Goal: Task Accomplishment & Management: Complete application form

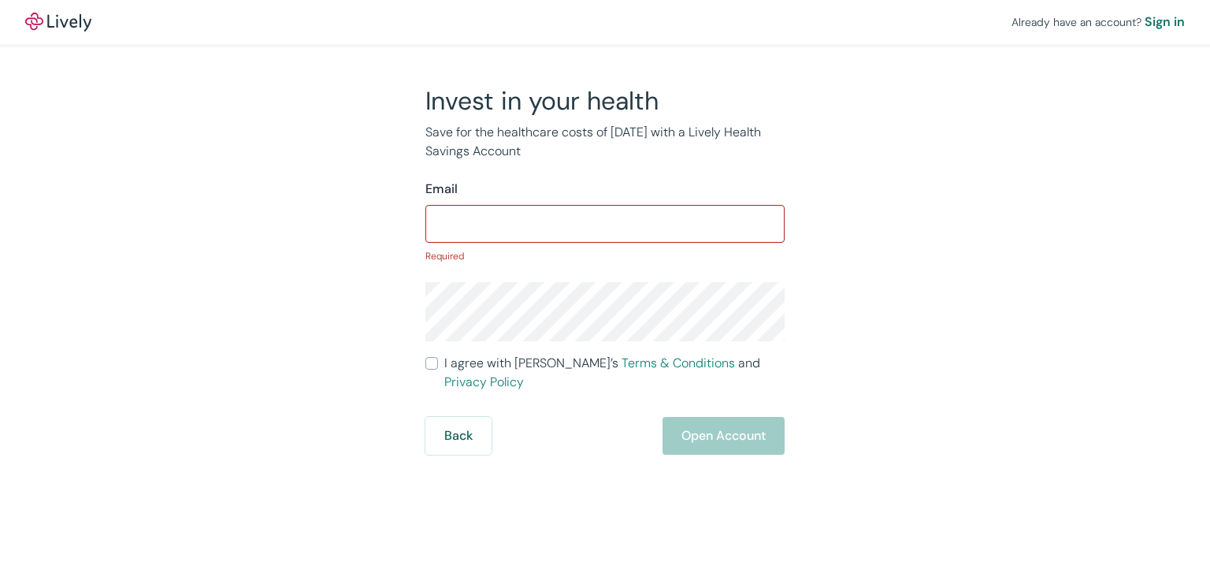
click at [595, 206] on div "​" at bounding box center [604, 224] width 359 height 38
type input "fischer.b2@gmail.com"
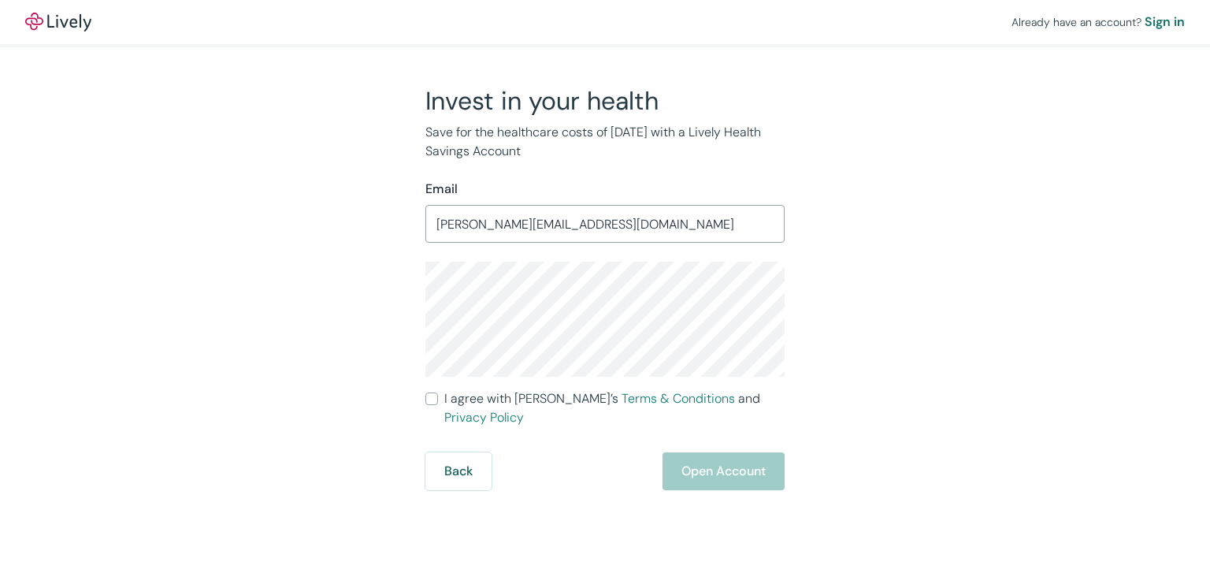
drag, startPoint x: 433, startPoint y: 396, endPoint x: 516, endPoint y: 428, distance: 88.5
click at [434, 397] on input "I agree with Lively’s Terms & Conditions and Privacy Policy" at bounding box center [431, 398] width 13 height 13
checkbox input "true"
click at [726, 462] on button "Open Account" at bounding box center [723, 471] width 122 height 38
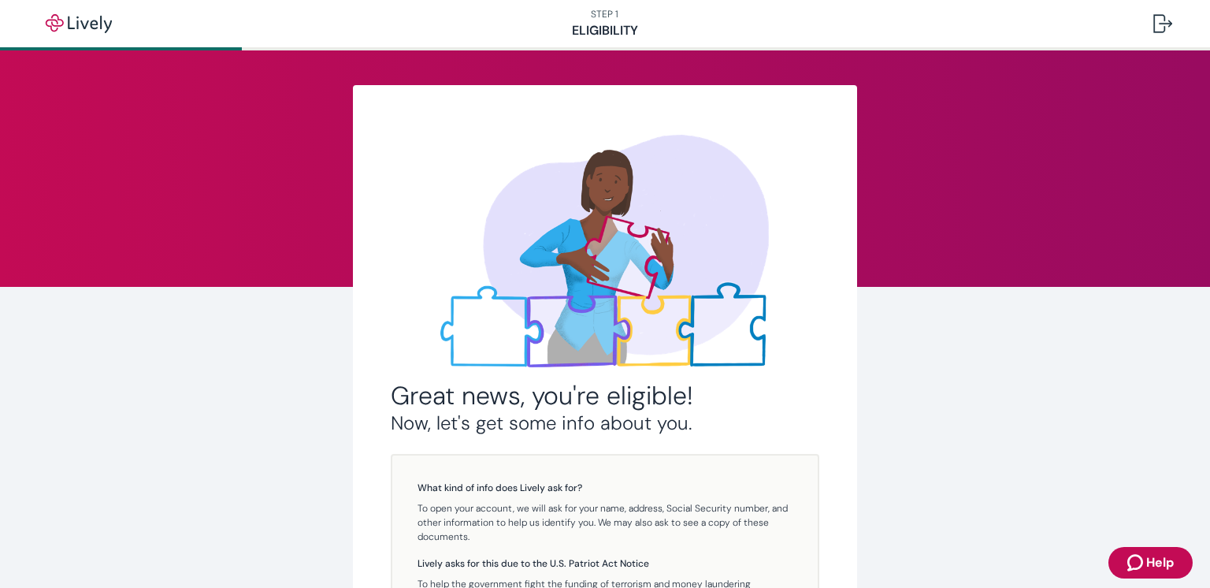
scroll to position [254, 0]
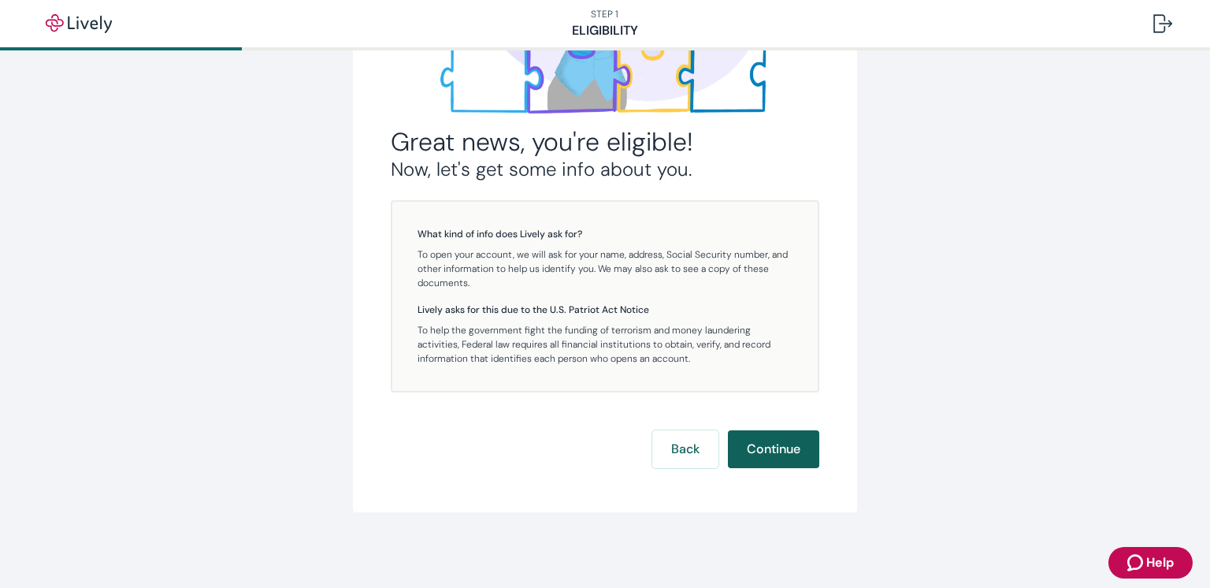
click at [787, 450] on button "Continue" at bounding box center [773, 449] width 91 height 38
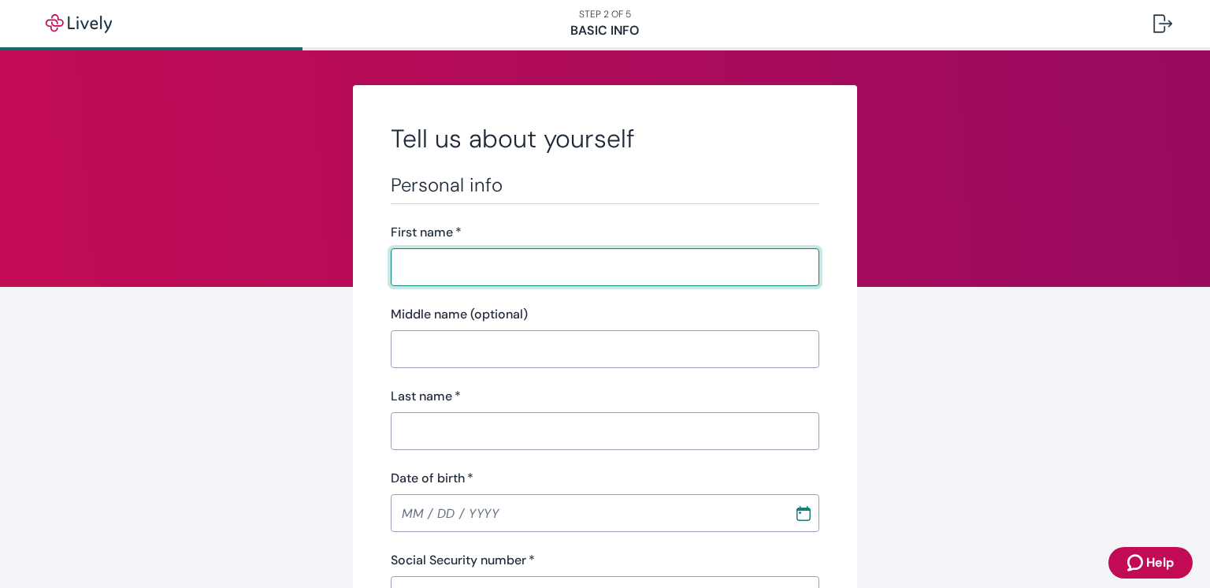
click at [486, 268] on input "First name   *" at bounding box center [605, 267] width 428 height 32
type input "[PERSON_NAME]"
click at [434, 437] on input "Last name   *" at bounding box center [605, 431] width 428 height 32
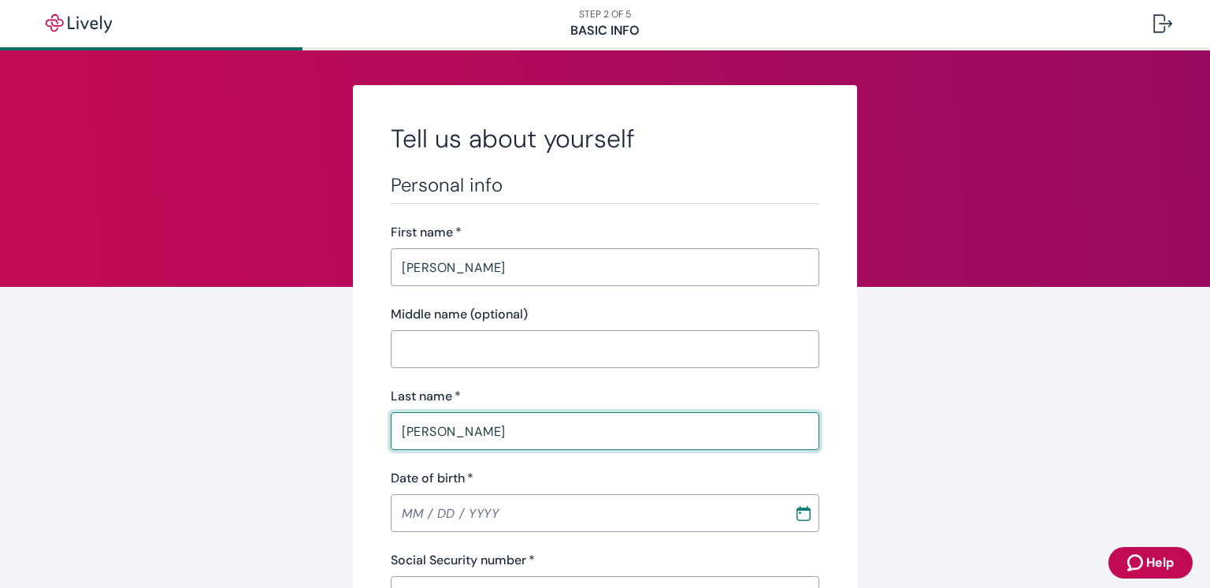
type input "[PERSON_NAME]"
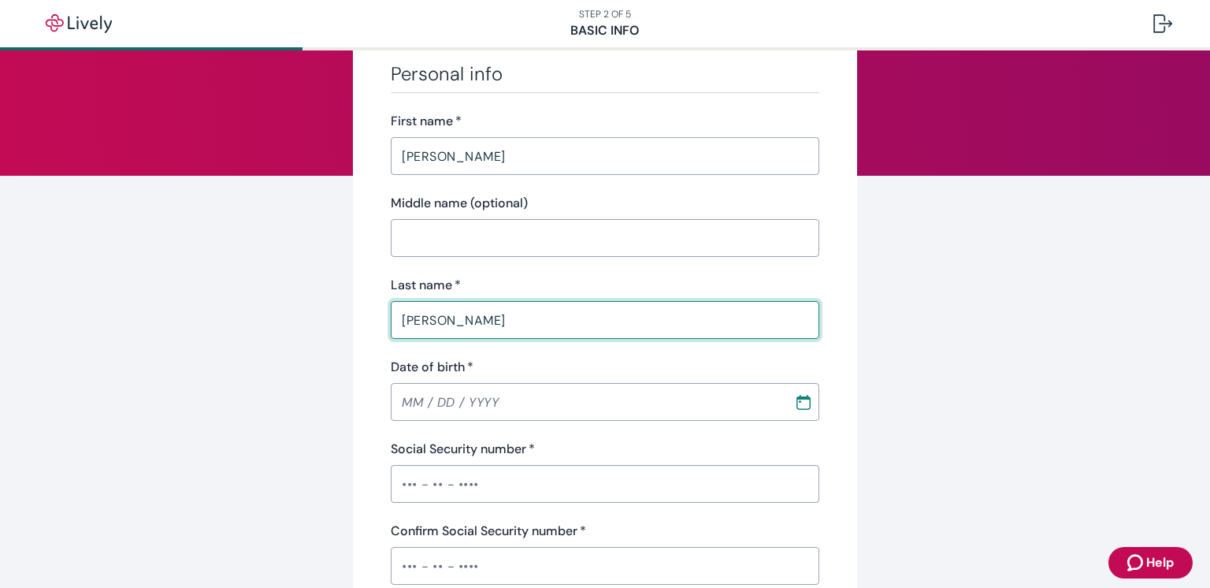
scroll to position [148, 0]
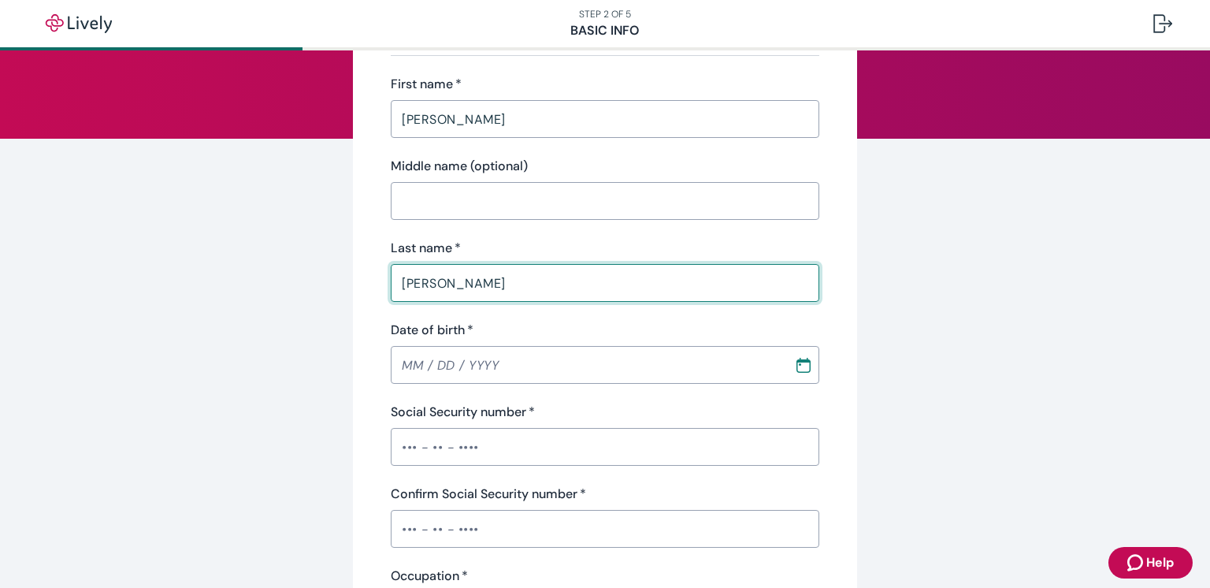
click at [481, 361] on input "Date of birth   *" at bounding box center [587, 365] width 392 height 32
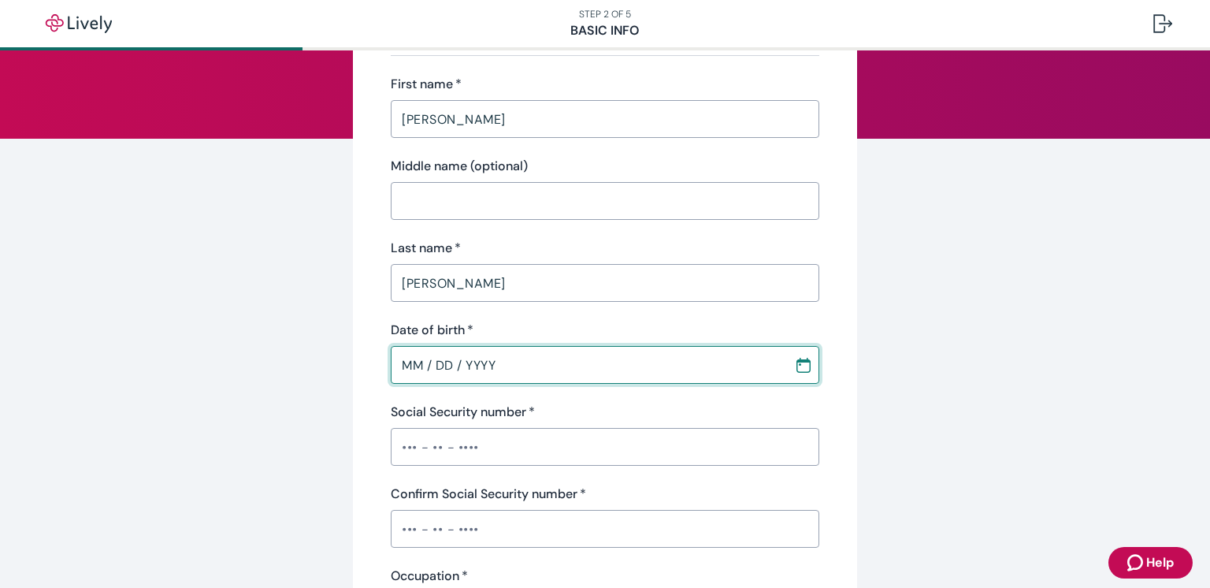
type input "MM / DD / YYYY"
click at [807, 361] on icon "Calendar" at bounding box center [803, 360] width 14 height 3
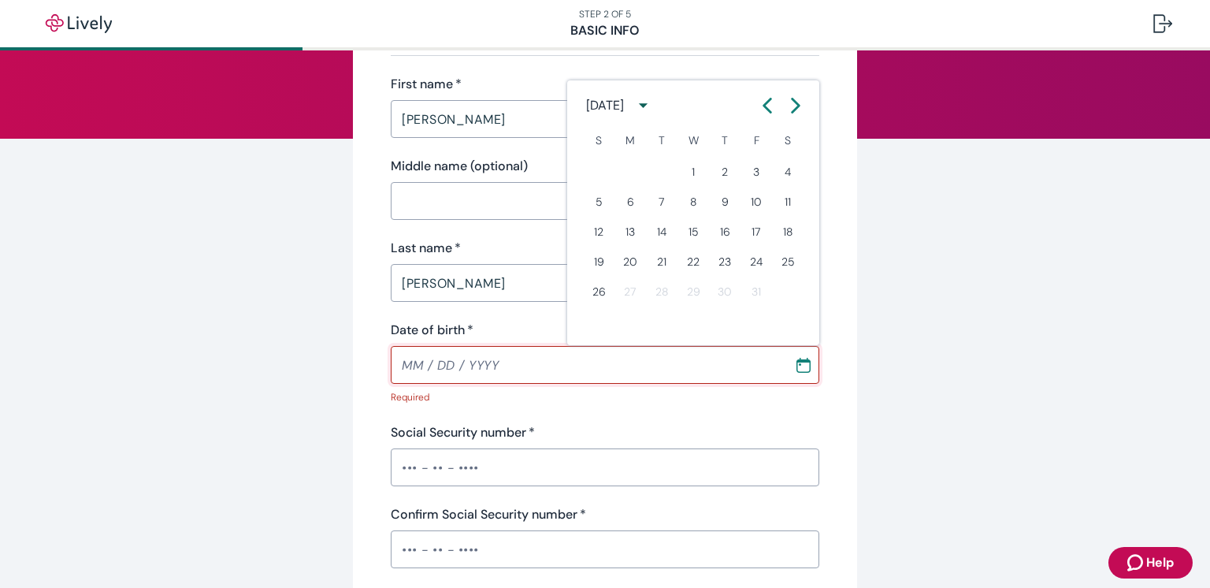
click at [647, 104] on icon "calendar view is open, switch to year view" at bounding box center [643, 106] width 9 height 5
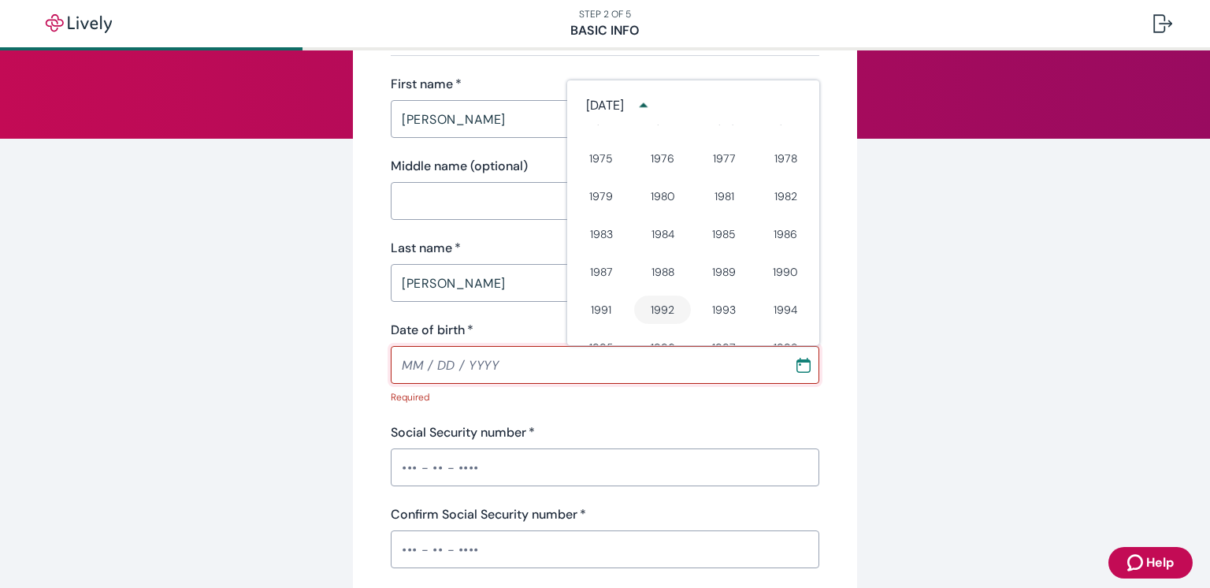
scroll to position [658, 0]
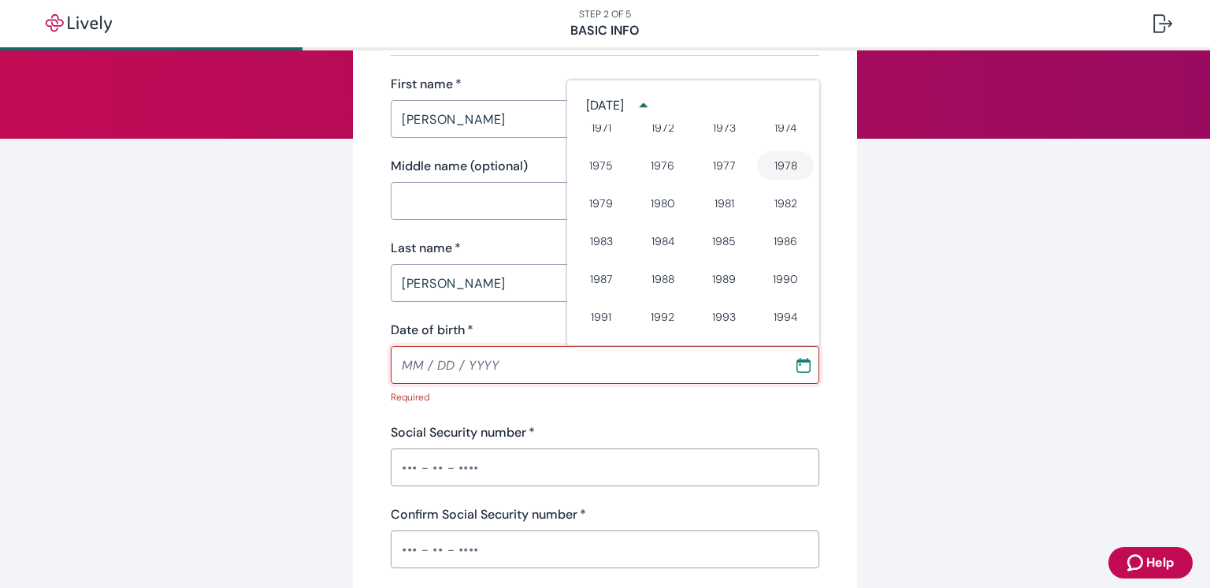
click at [784, 163] on button "1978" at bounding box center [785, 165] width 57 height 28
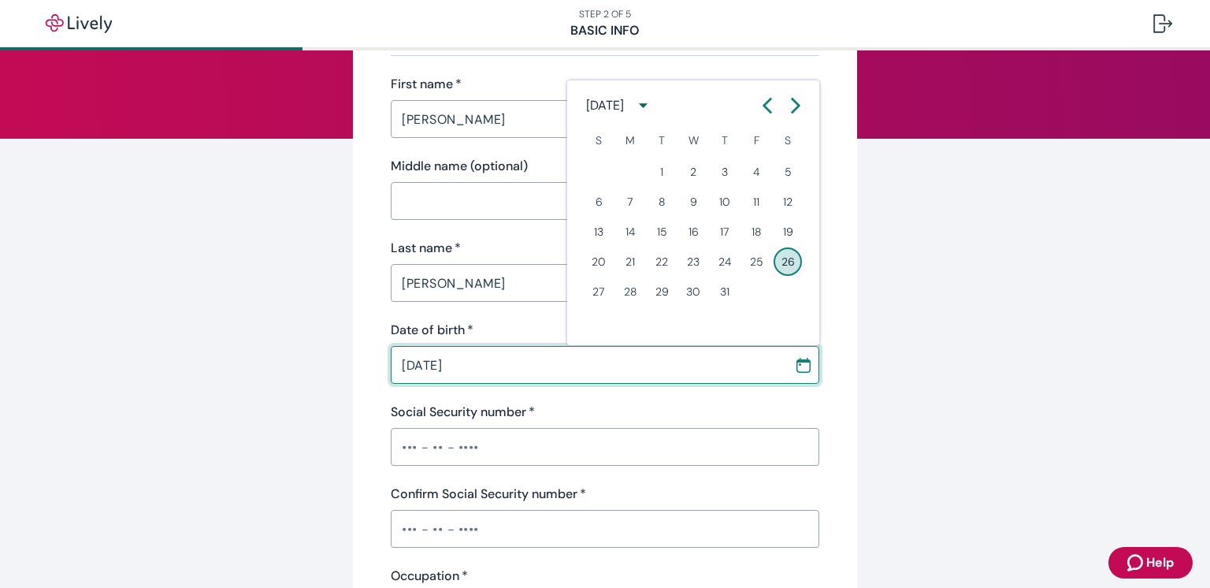
click at [654, 108] on icon "calendar view is open, switch to year view" at bounding box center [642, 105] width 21 height 21
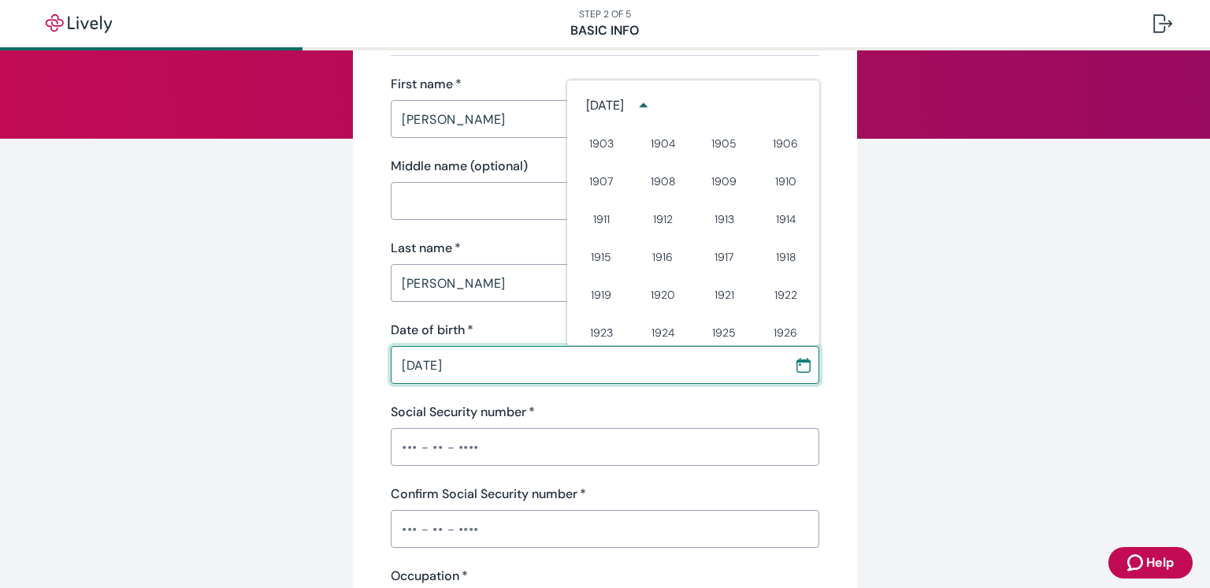
scroll to position [589, 0]
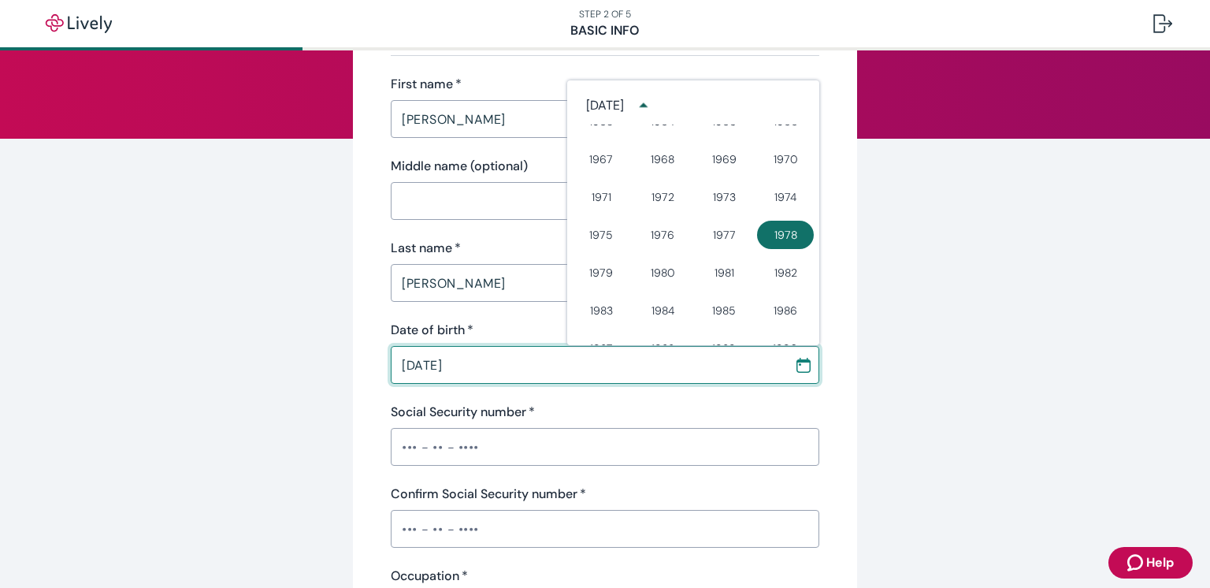
click at [764, 235] on button "1978" at bounding box center [785, 235] width 57 height 28
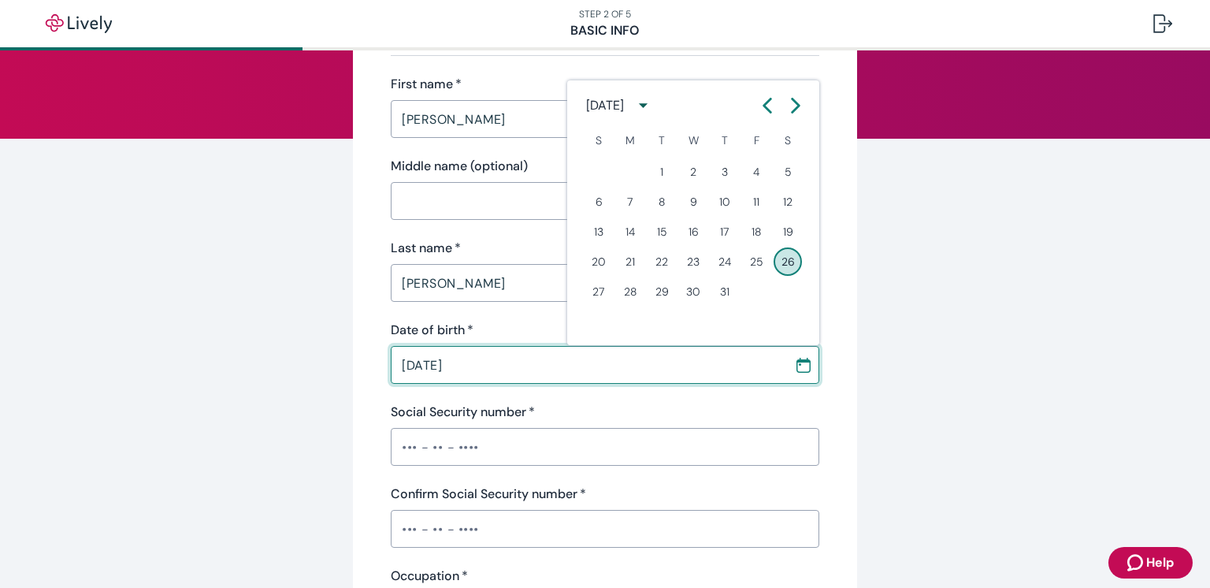
click at [794, 102] on icon "Calendar right arrow" at bounding box center [796, 106] width 16 height 16
click at [603, 265] on button "22" at bounding box center [598, 261] width 28 height 28
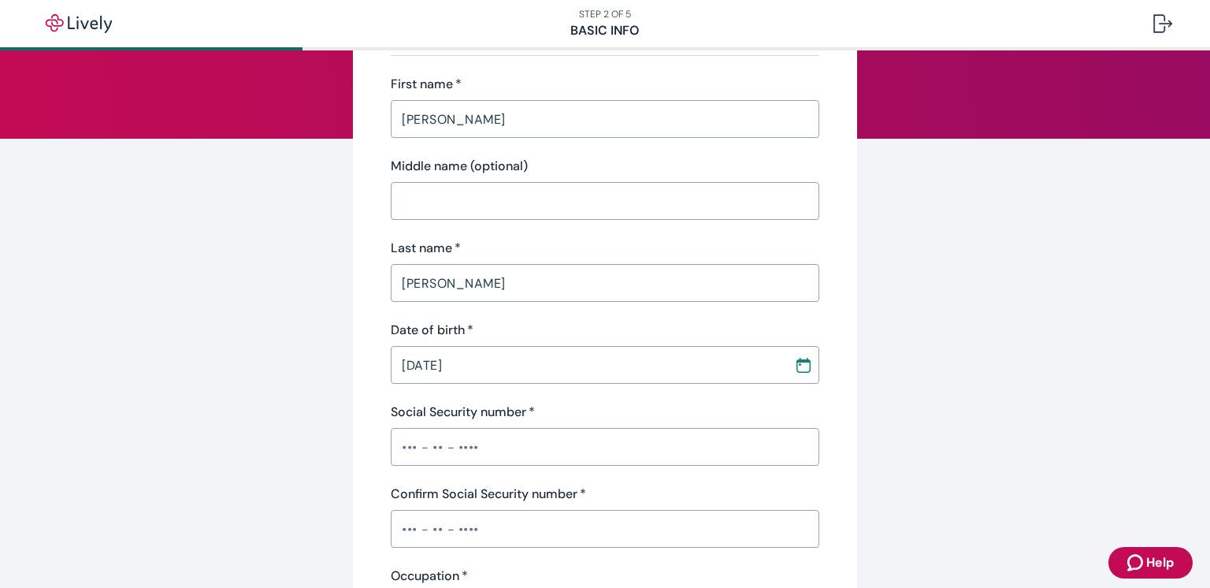
type input "[DATE]"
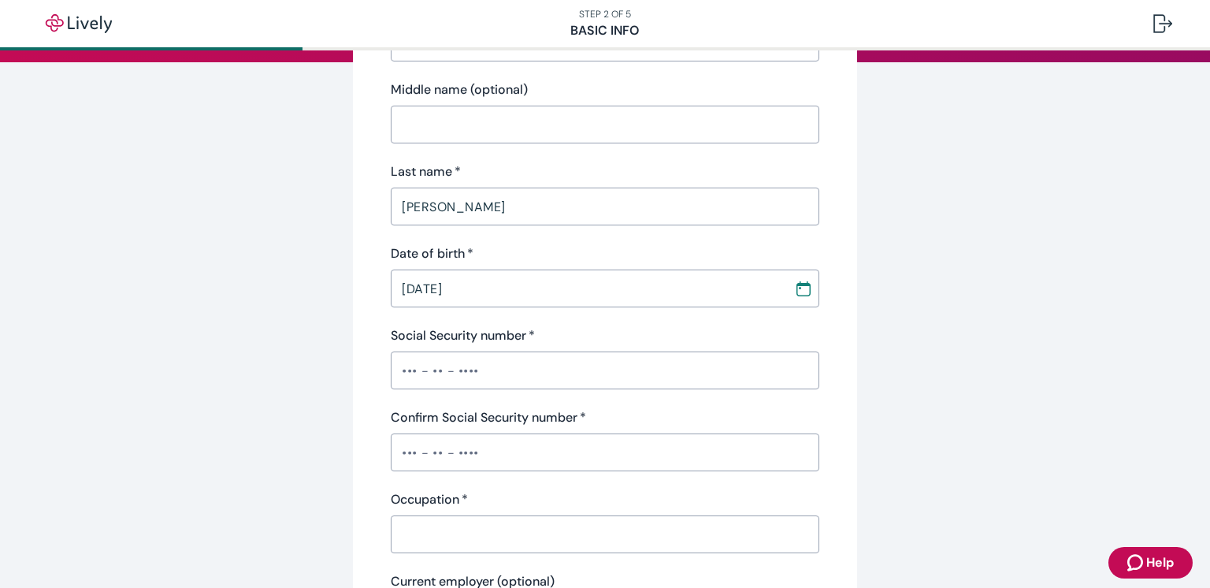
scroll to position [239, 0]
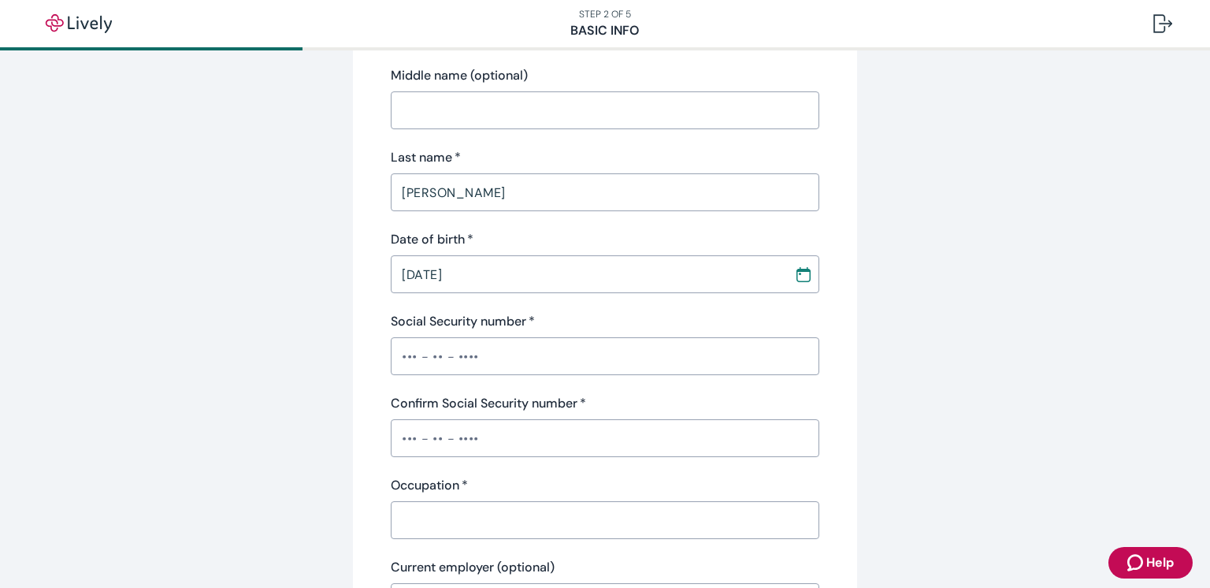
click at [398, 361] on input "Social Security number   *" at bounding box center [605, 356] width 428 height 32
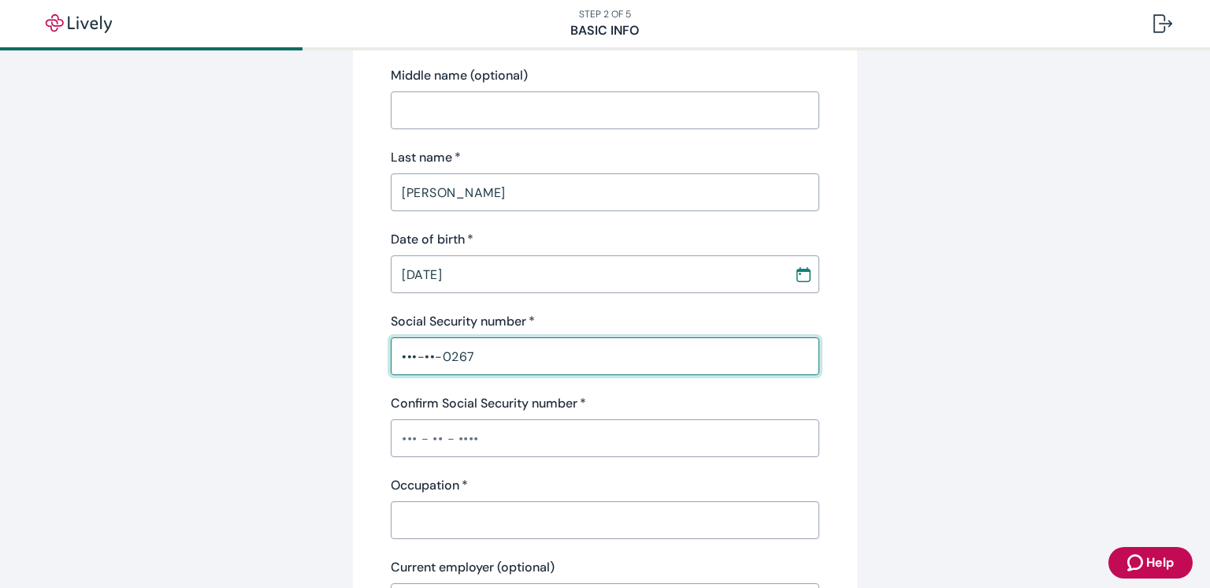
type input "•••-••-0267"
click at [458, 442] on input "Confirm Social Security number   *" at bounding box center [605, 438] width 428 height 32
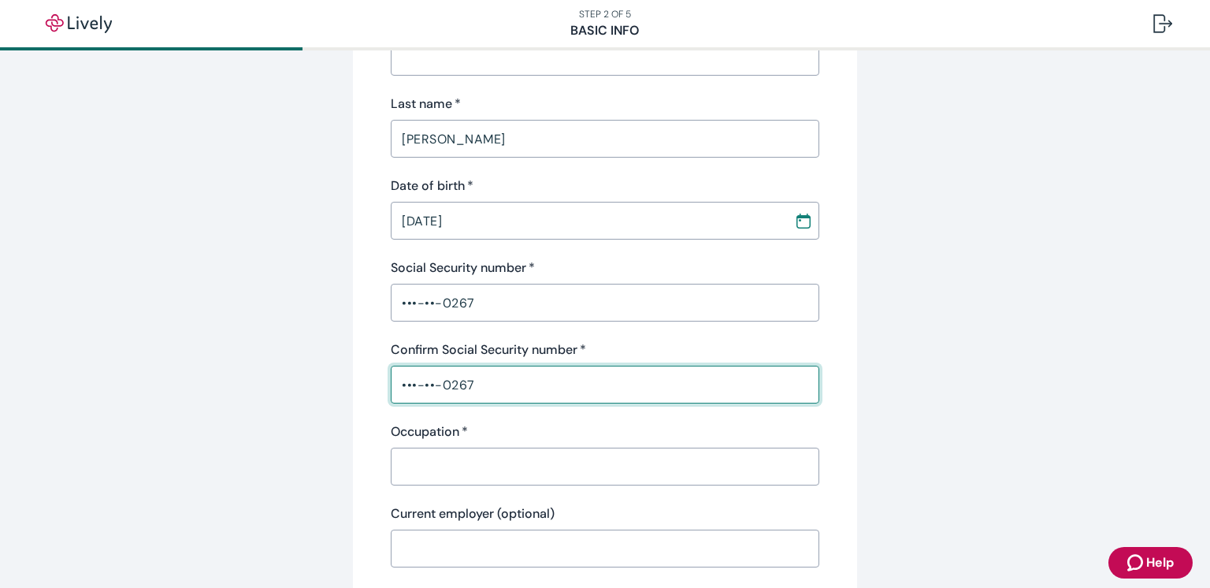
scroll to position [298, 0]
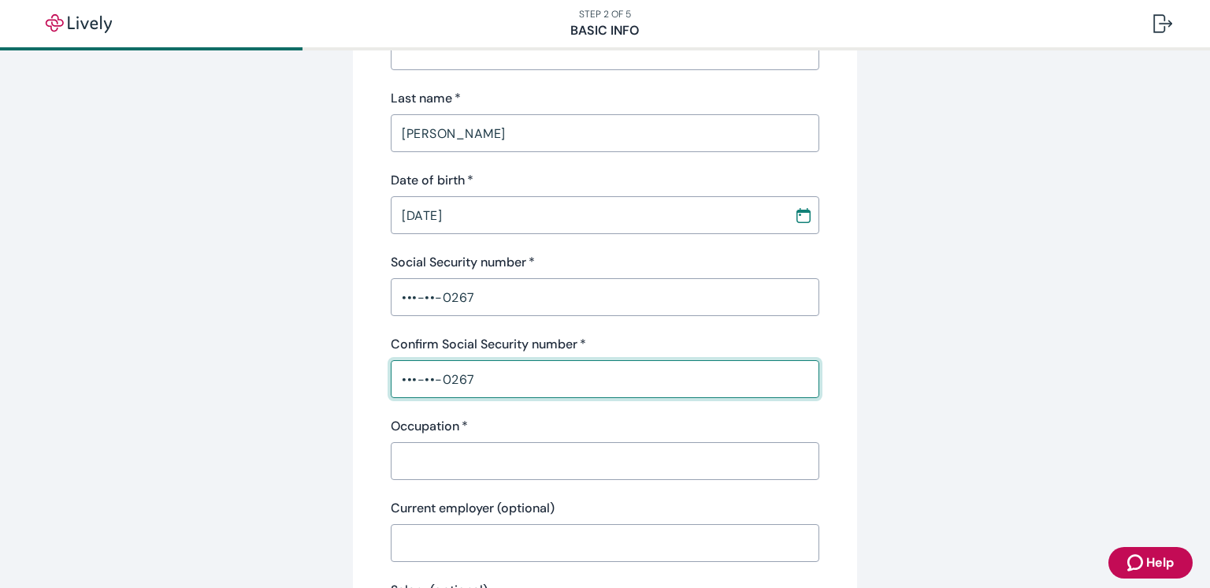
type input "•••-••-0267"
click at [462, 462] on input "Occupation   *" at bounding box center [605, 461] width 428 height 32
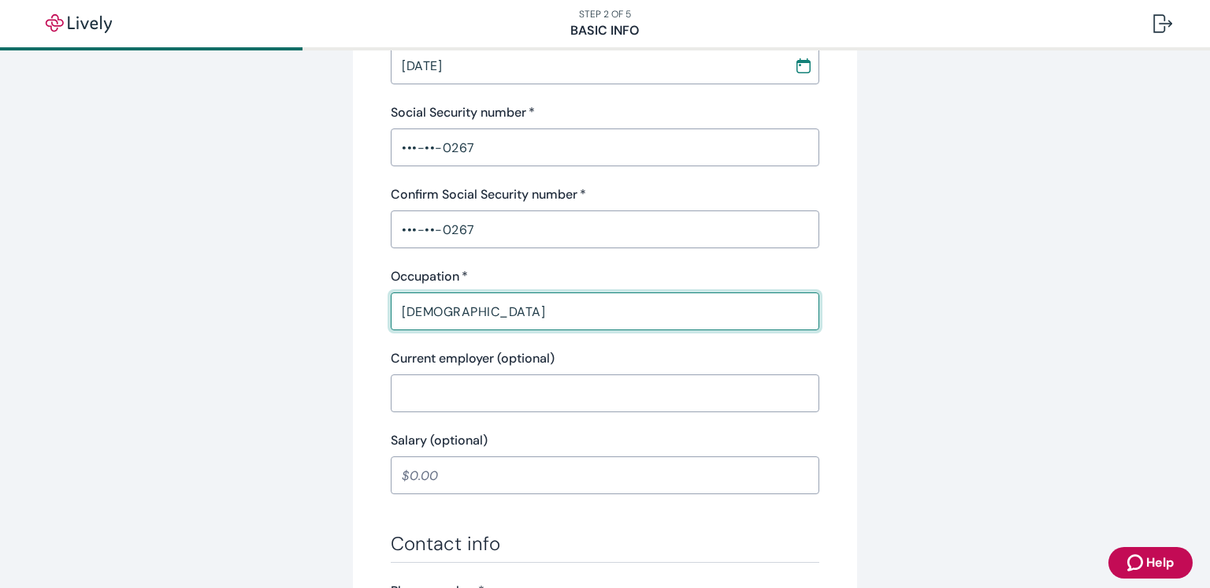
scroll to position [450, 0]
type input "[DEMOGRAPHIC_DATA]"
click at [467, 391] on input "Current employer (optional)" at bounding box center [605, 391] width 428 height 32
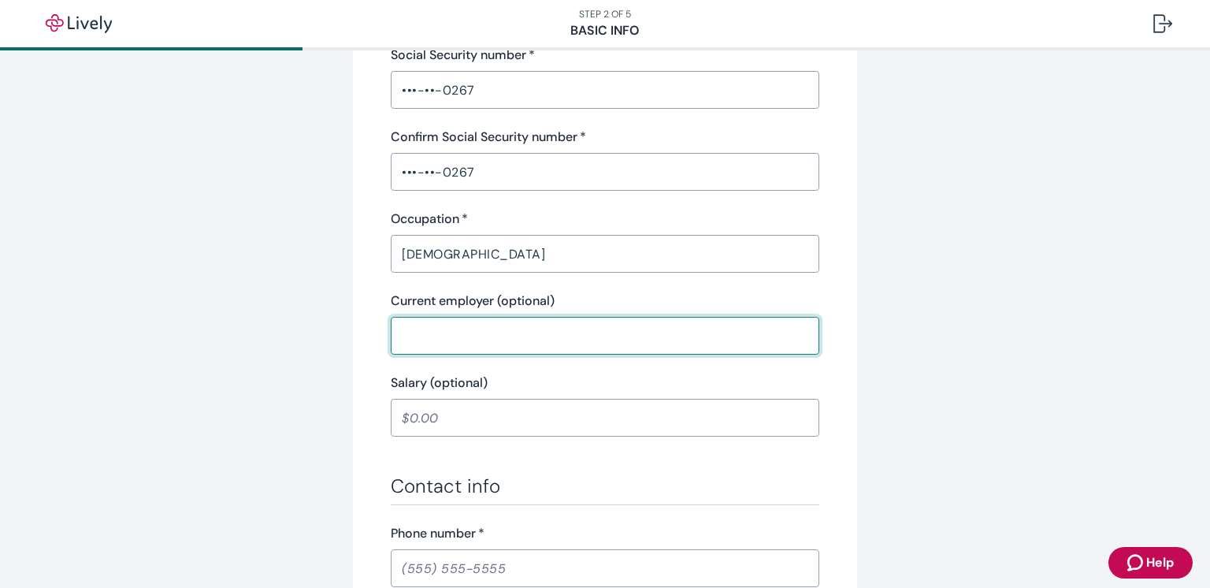
scroll to position [527, 0]
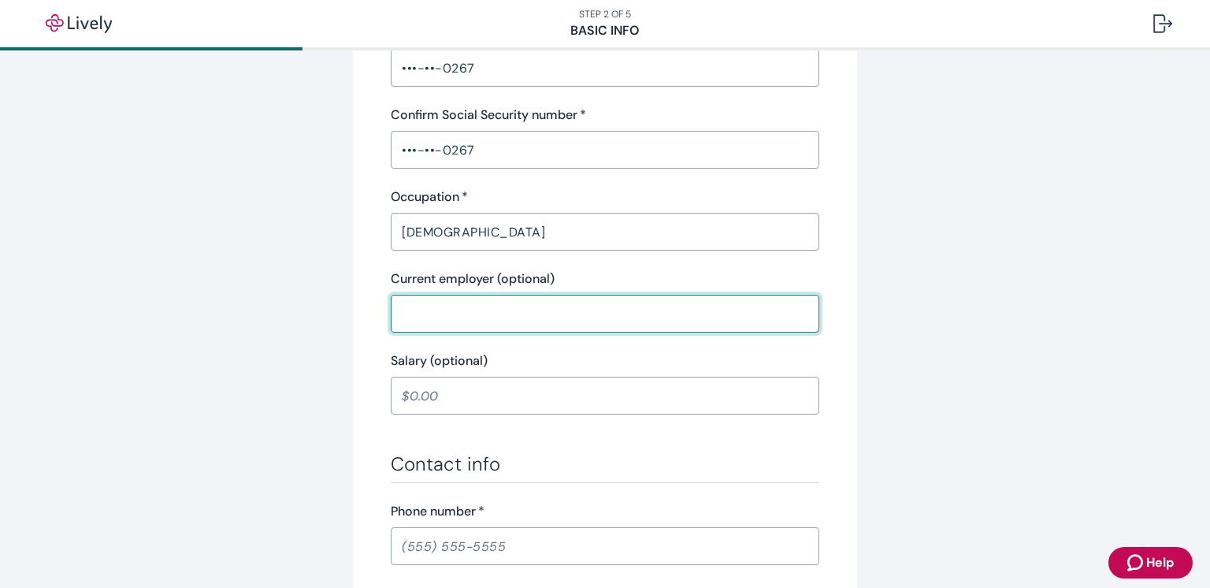
click at [413, 396] on input "Salary (optional)" at bounding box center [605, 396] width 428 height 32
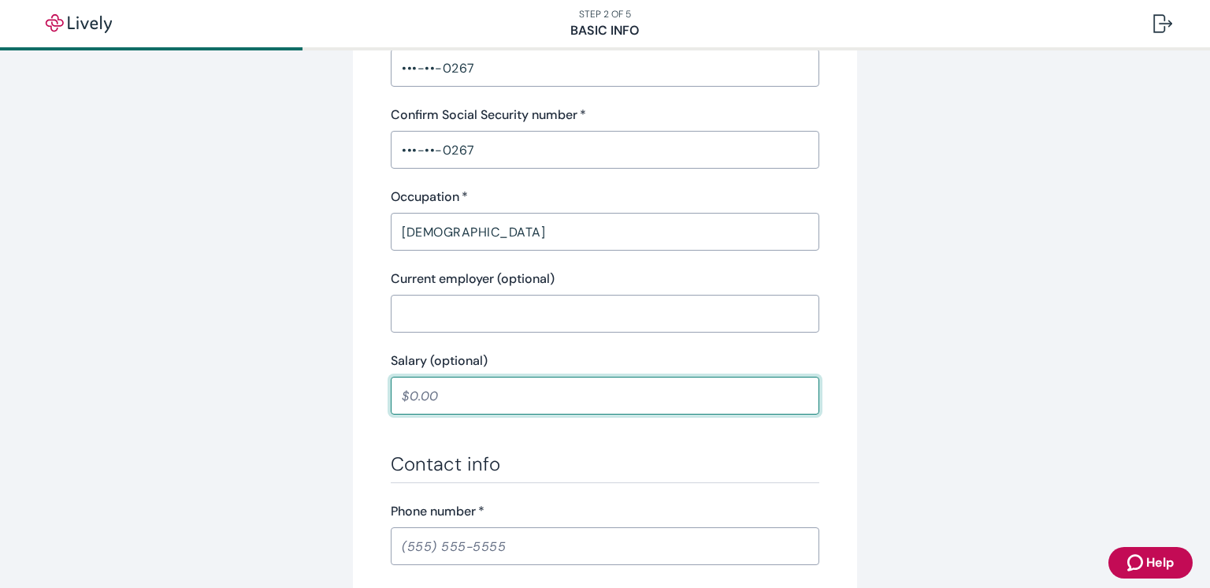
click at [415, 399] on input "Salary (optional)" at bounding box center [605, 396] width 428 height 32
click at [411, 398] on input "Salary (optional)" at bounding box center [605, 396] width 428 height 32
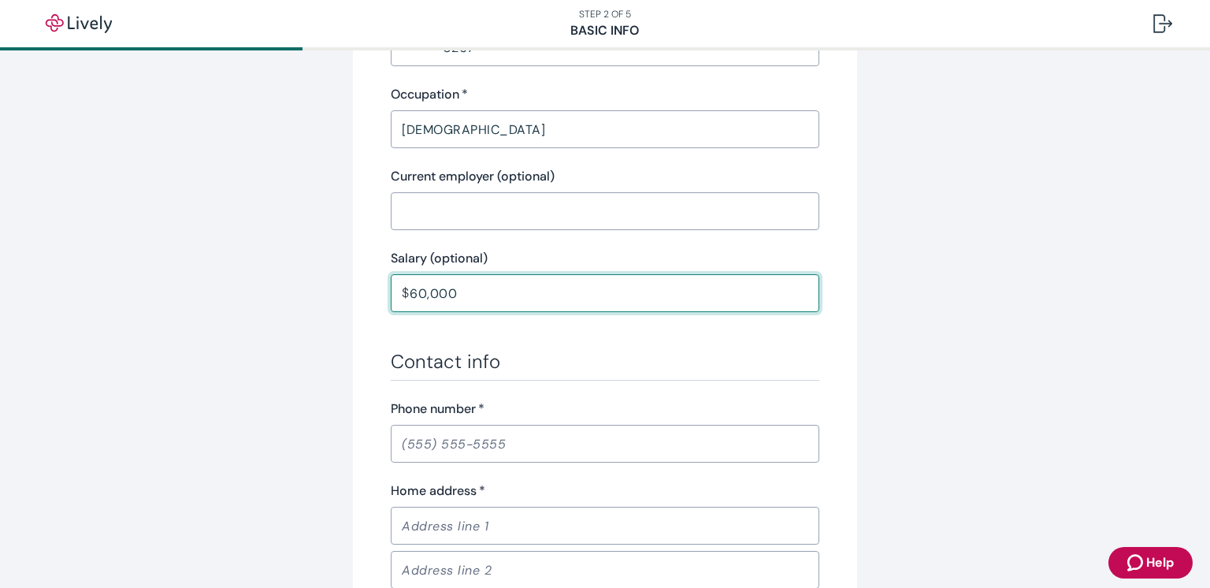
scroll to position [800, 0]
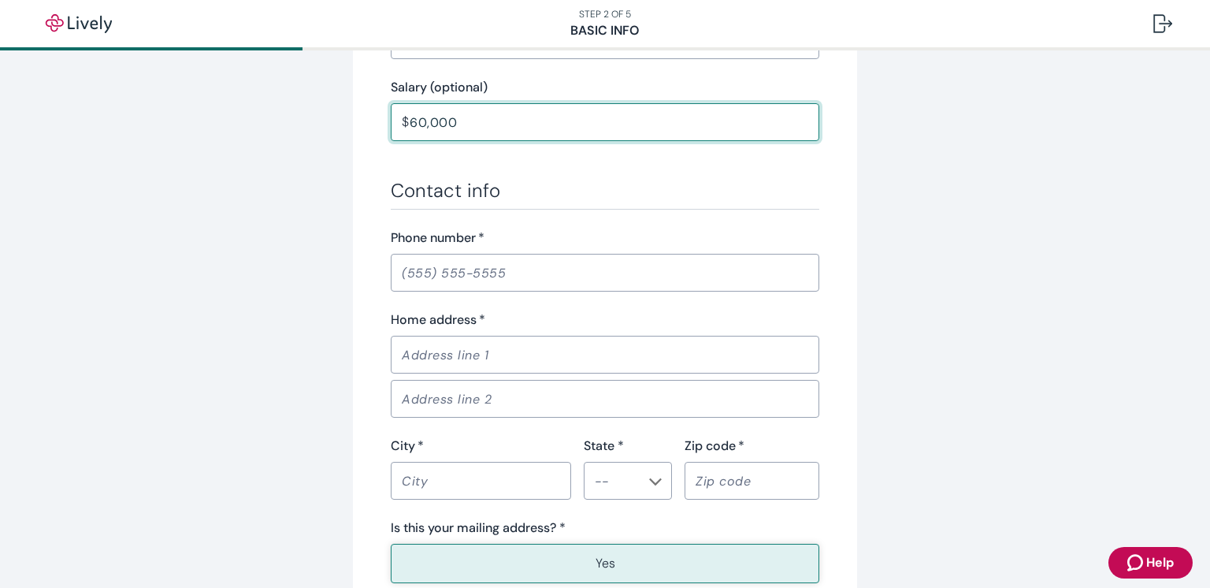
click at [428, 269] on input "Phone number   *" at bounding box center [605, 273] width 428 height 32
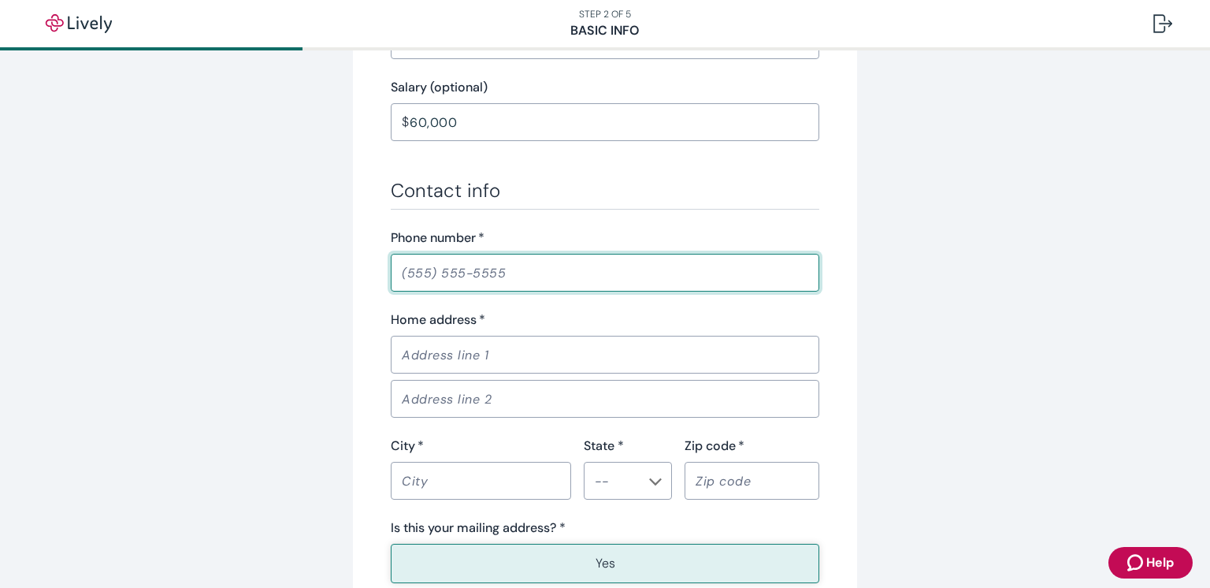
type input "60,000.00"
type input "[PHONE_NUMBER]"
click at [432, 353] on input "Home address   *" at bounding box center [605, 355] width 428 height 32
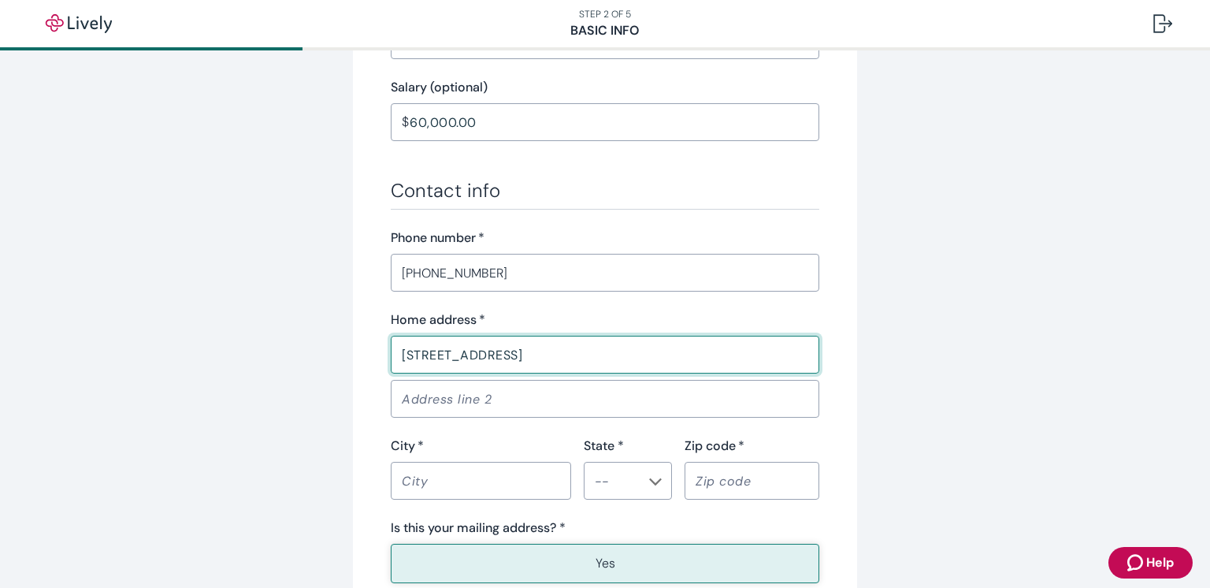
type input "[STREET_ADDRESS]"
click at [437, 443] on div "City   *" at bounding box center [481, 445] width 180 height 19
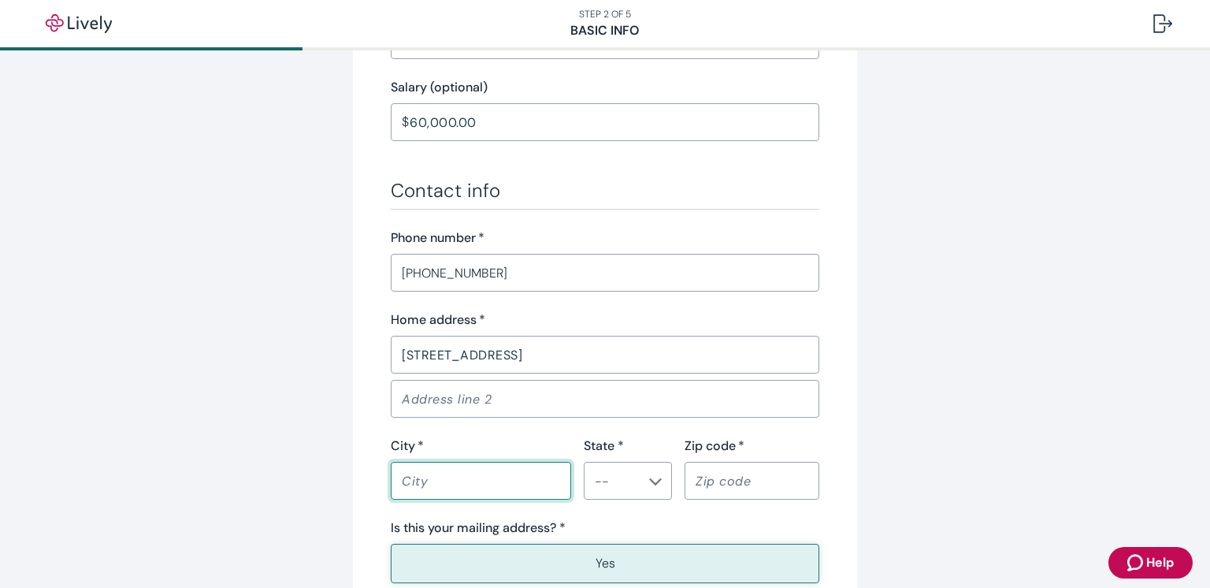
click at [427, 478] on input "City   *" at bounding box center [481, 481] width 180 height 32
type input "Nampa"
click at [624, 487] on input "State *" at bounding box center [614, 480] width 53 height 22
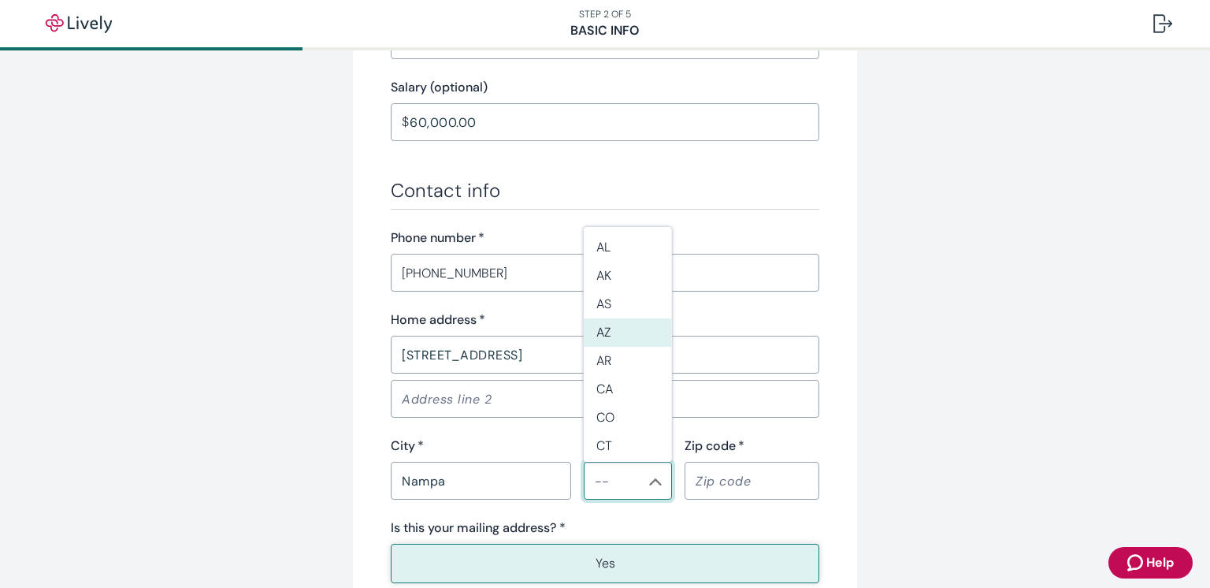
click at [504, 442] on div "City   *" at bounding box center [481, 445] width 180 height 19
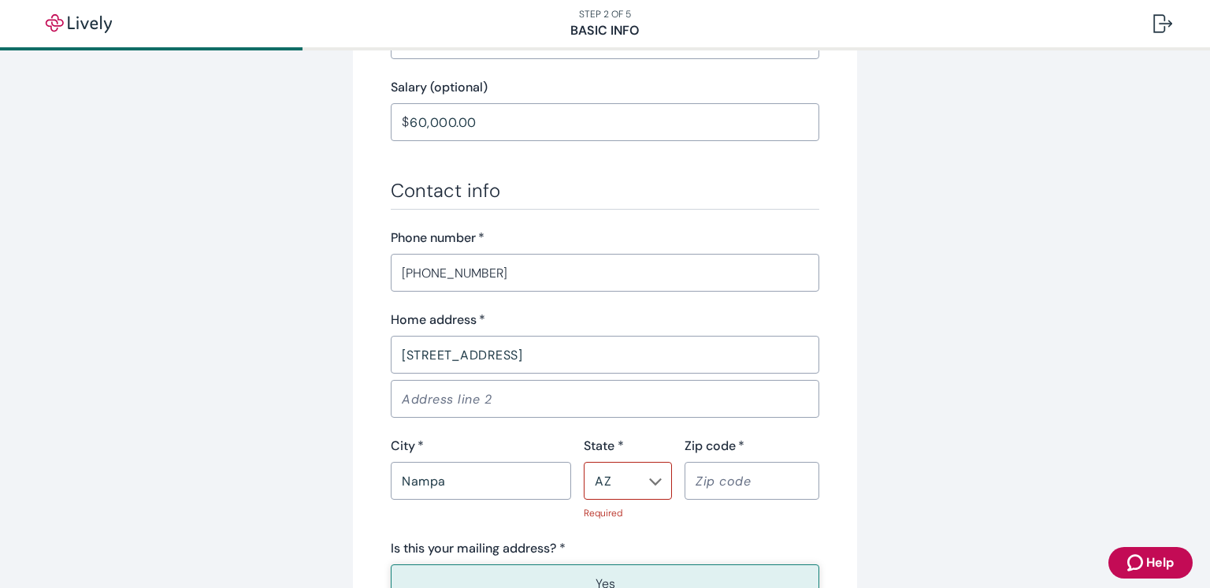
click at [647, 484] on div at bounding box center [654, 481] width 14 height 18
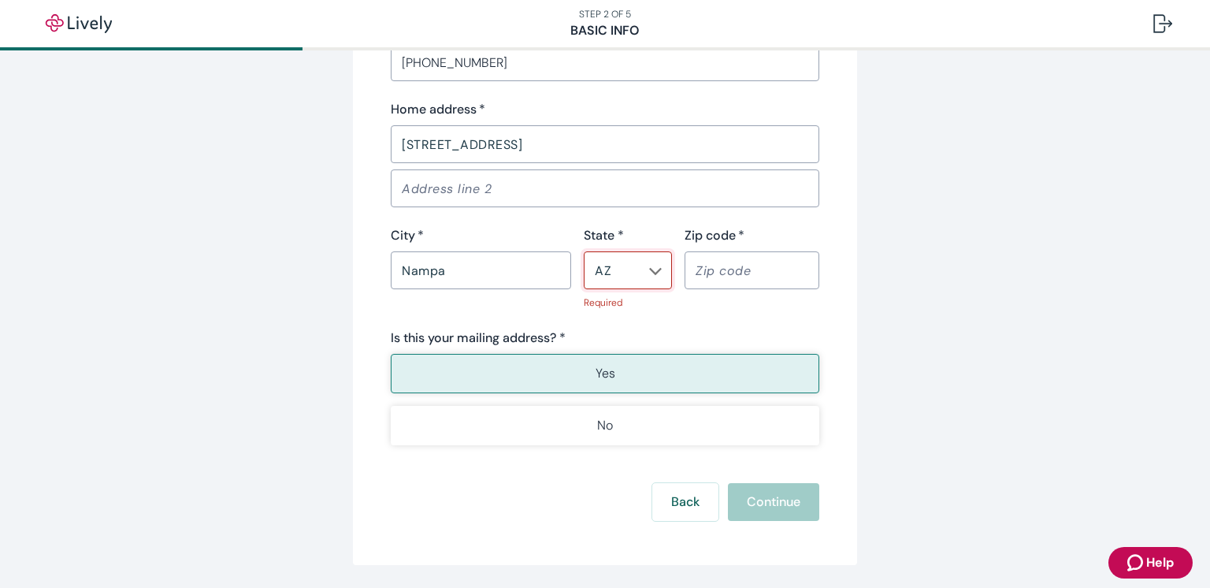
scroll to position [1016, 0]
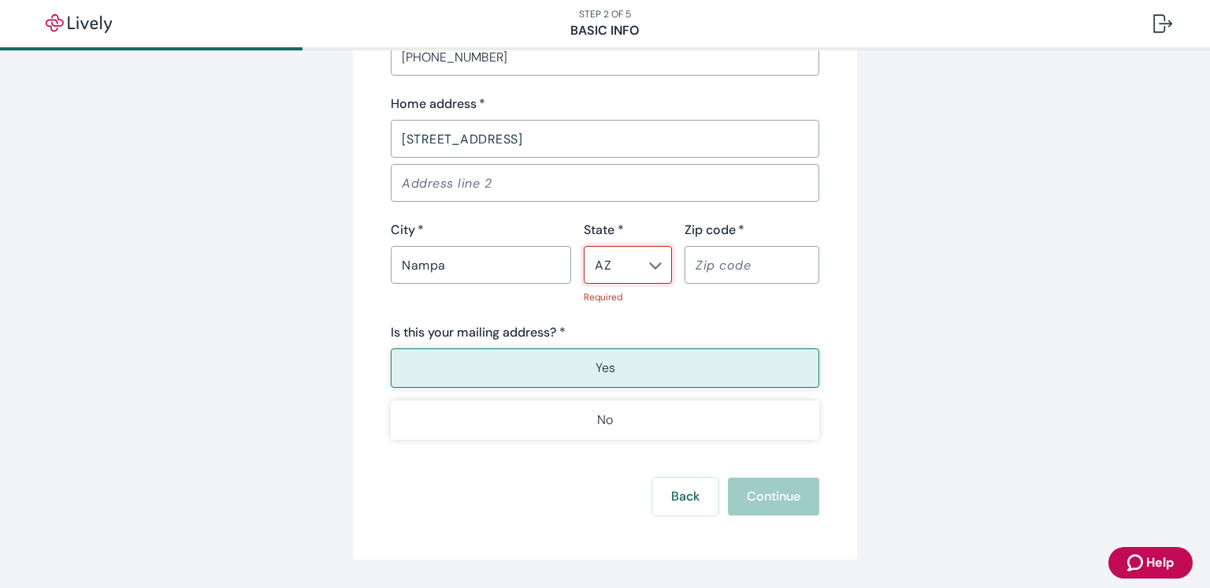
click at [654, 266] on icon "Chevron icon" at bounding box center [655, 265] width 13 height 13
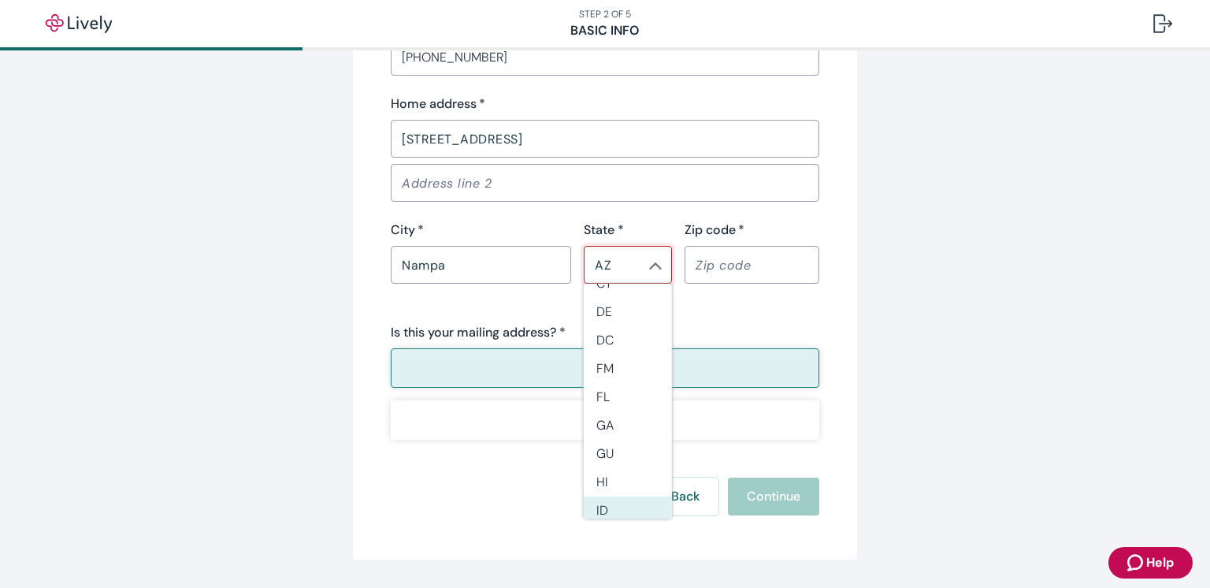
click at [611, 505] on li "ID" at bounding box center [628, 510] width 88 height 28
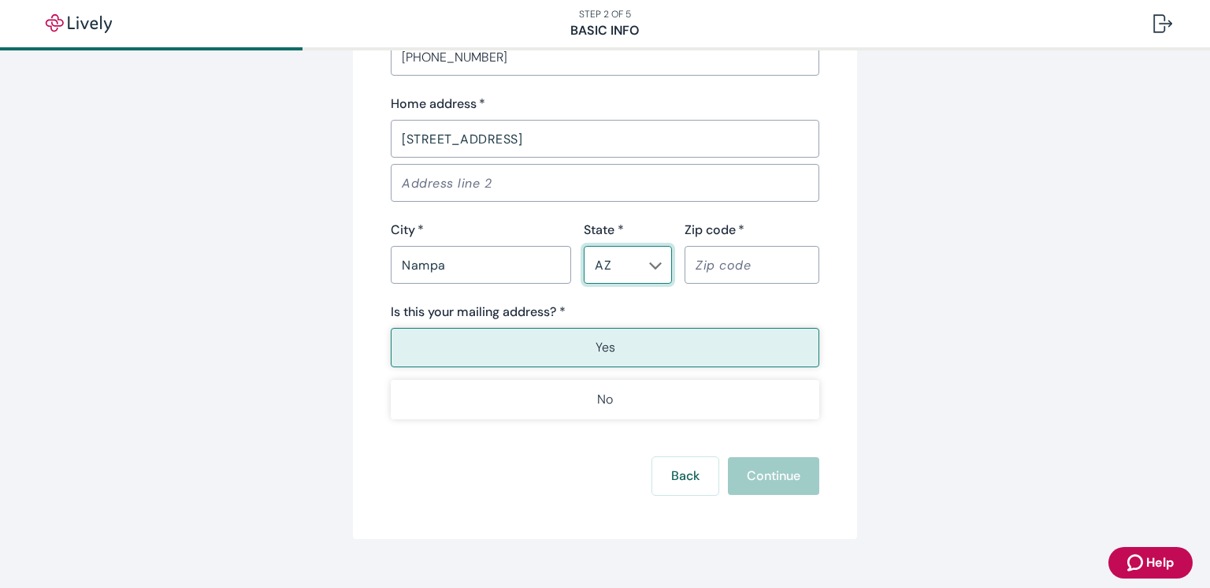
type input "ID"
click at [703, 267] on input "Zip code   *" at bounding box center [751, 265] width 135 height 32
type input "83686"
click at [673, 308] on div "Is this your mailing address? *" at bounding box center [605, 311] width 428 height 19
